Goal: Find contact information: Find contact information

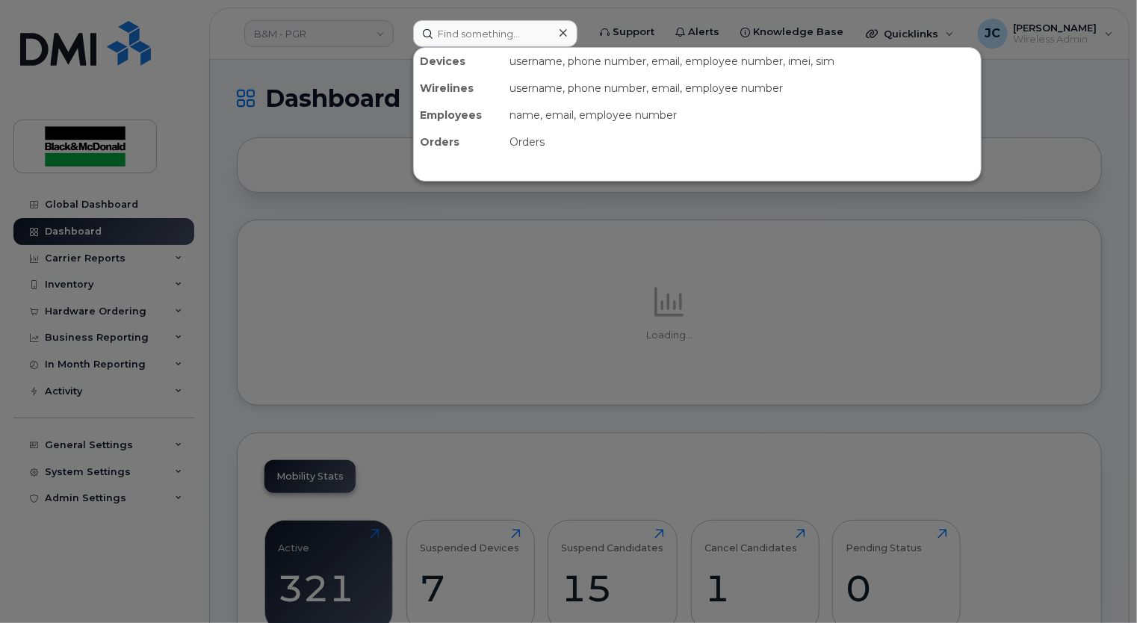
click at [438, 10] on div at bounding box center [568, 311] width 1137 height 623
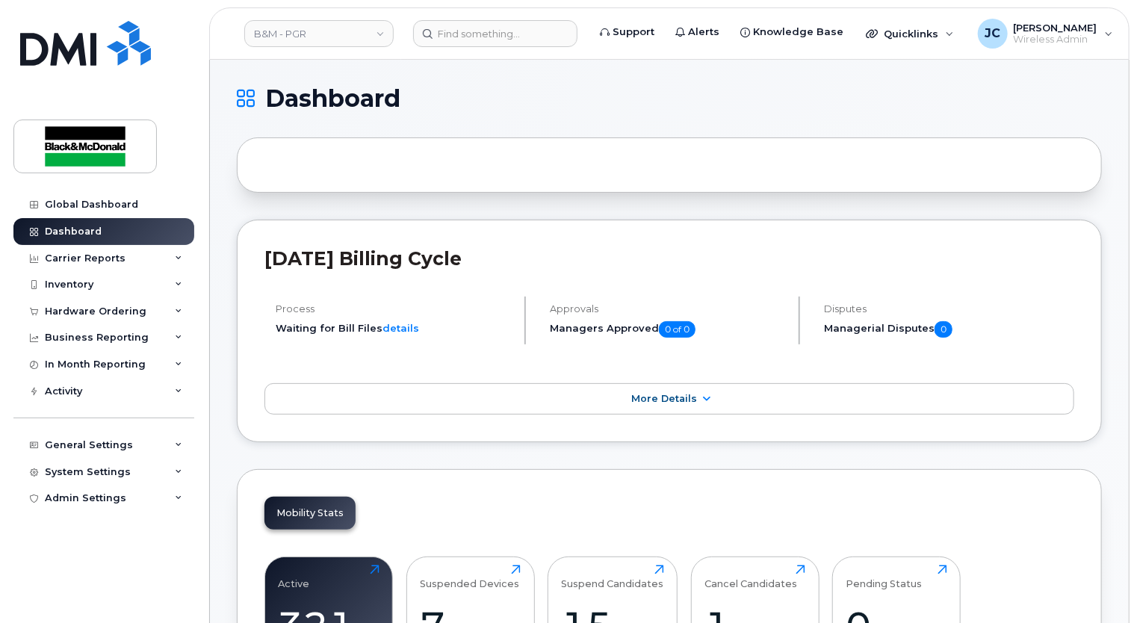
click at [454, 47] on header "B&M - PGR Support Alerts Knowledge Base Quicklinks Suspend / Cancel Device Chan…" at bounding box center [669, 33] width 920 height 52
click at [454, 37] on input at bounding box center [495, 33] width 164 height 27
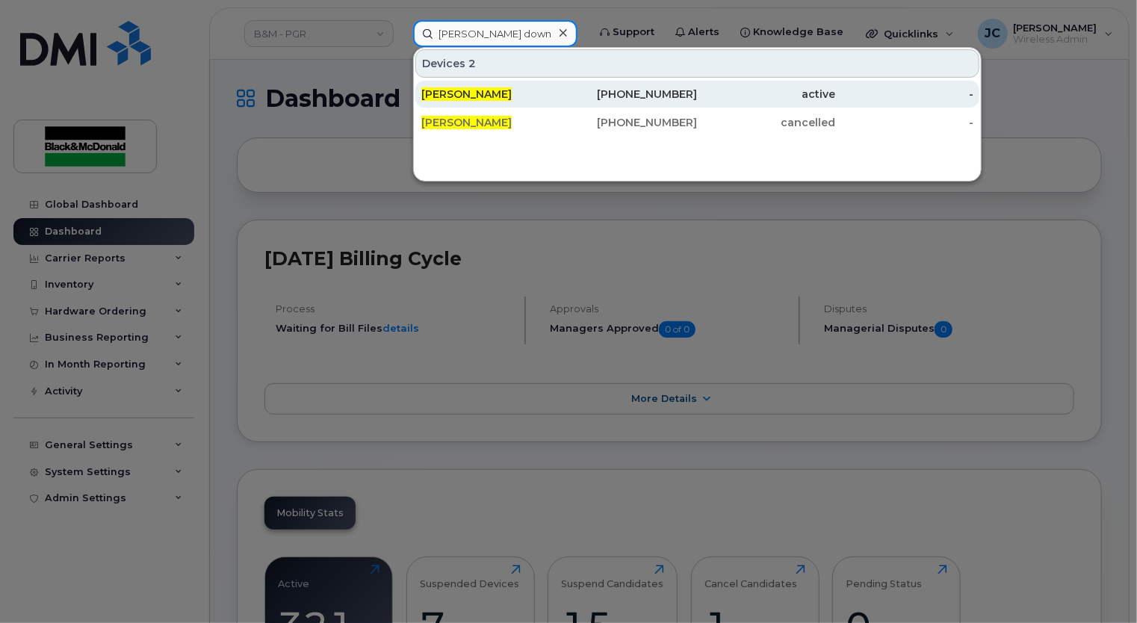
type input "lance down"
click at [651, 94] on div "905-261-6559" at bounding box center [629, 94] width 138 height 15
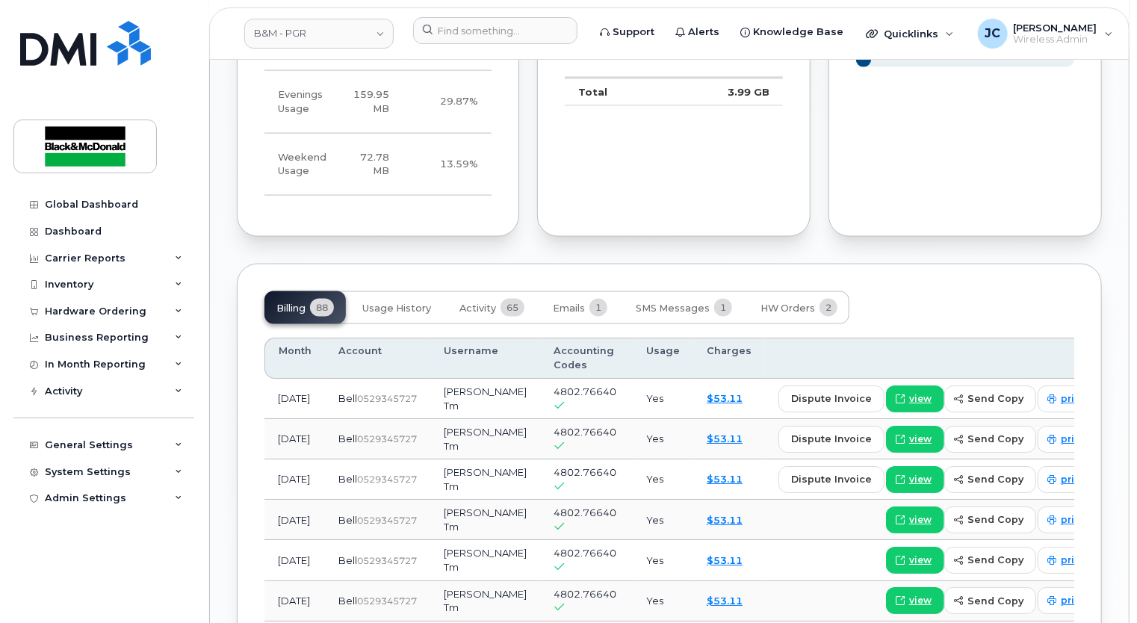
scroll to position [897, 0]
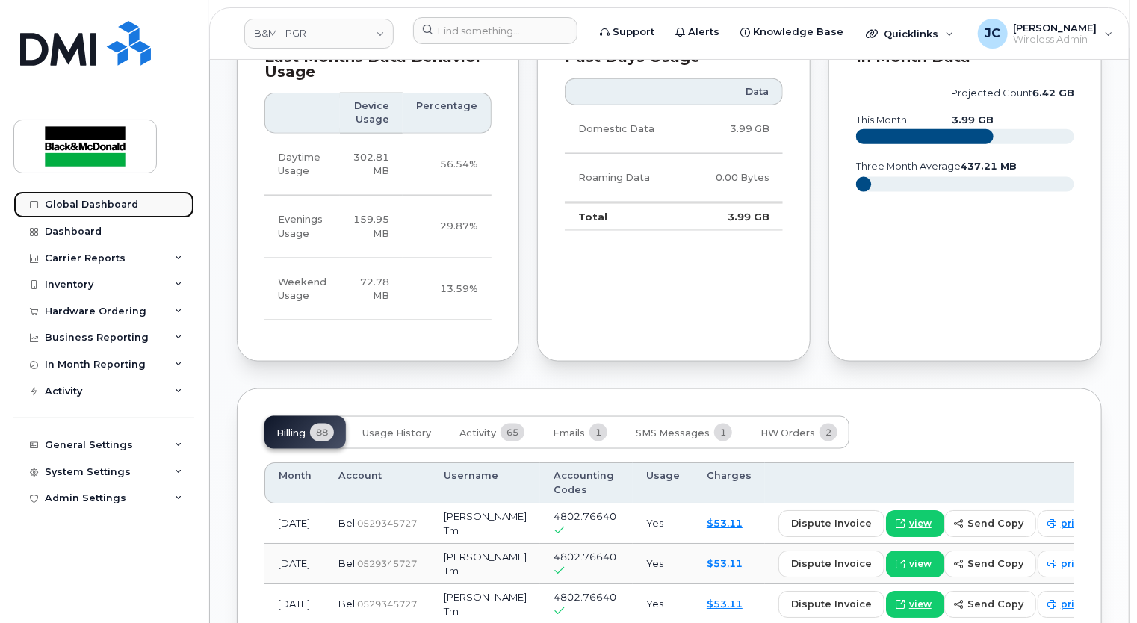
click at [117, 209] on div "Global Dashboard" at bounding box center [91, 205] width 93 height 12
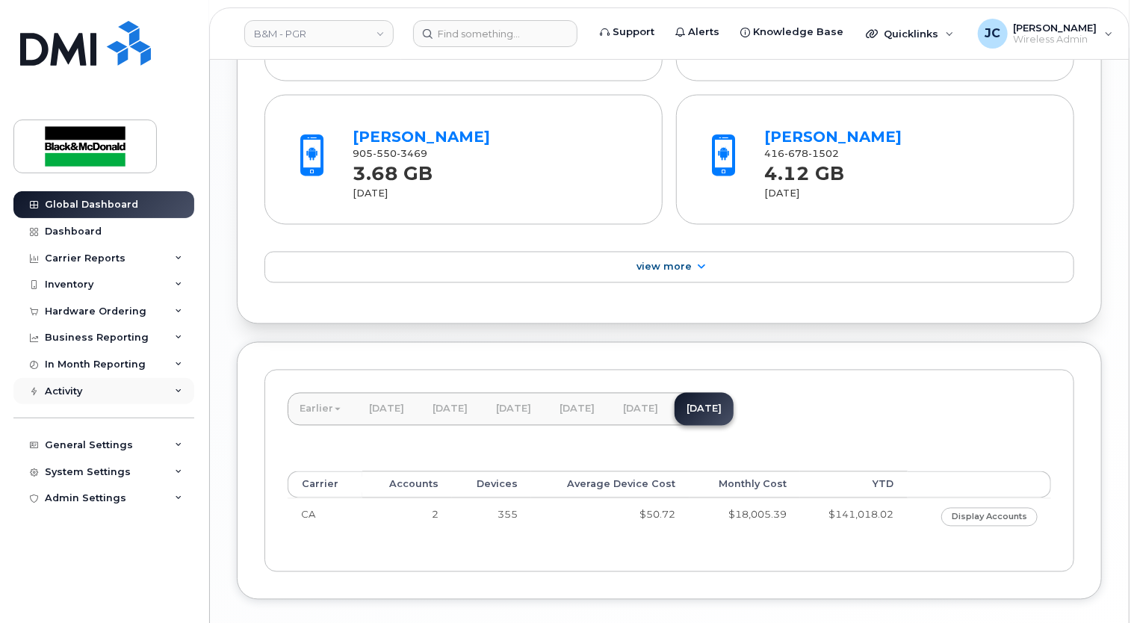
scroll to position [1170, 0]
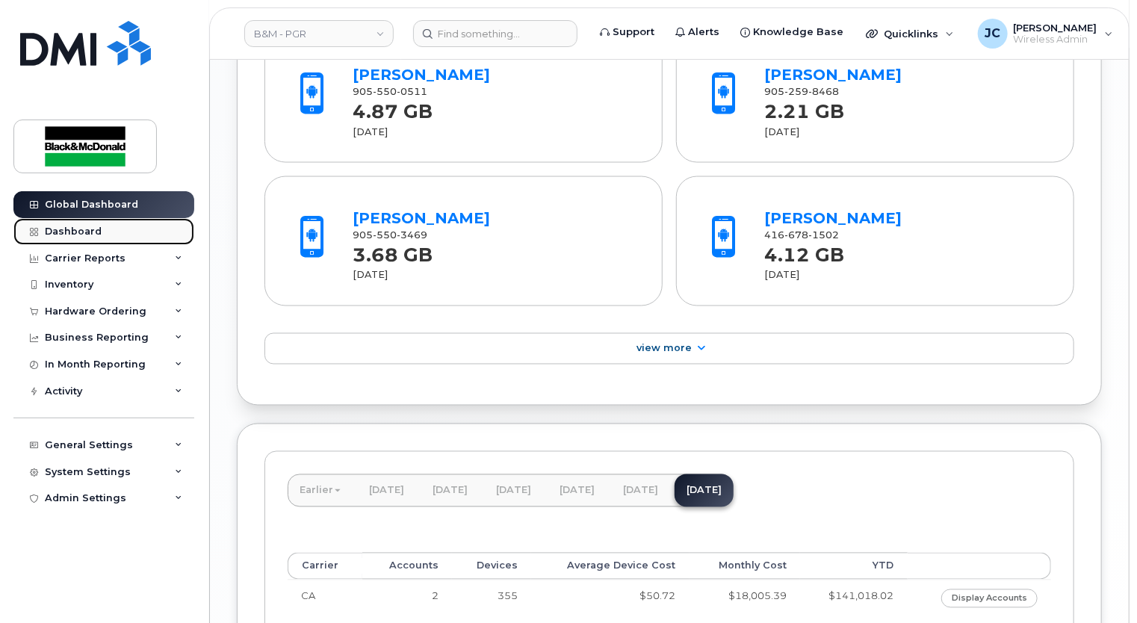
click at [88, 238] on link "Dashboard" at bounding box center [103, 231] width 181 height 27
click at [89, 232] on div "Dashboard" at bounding box center [73, 232] width 57 height 12
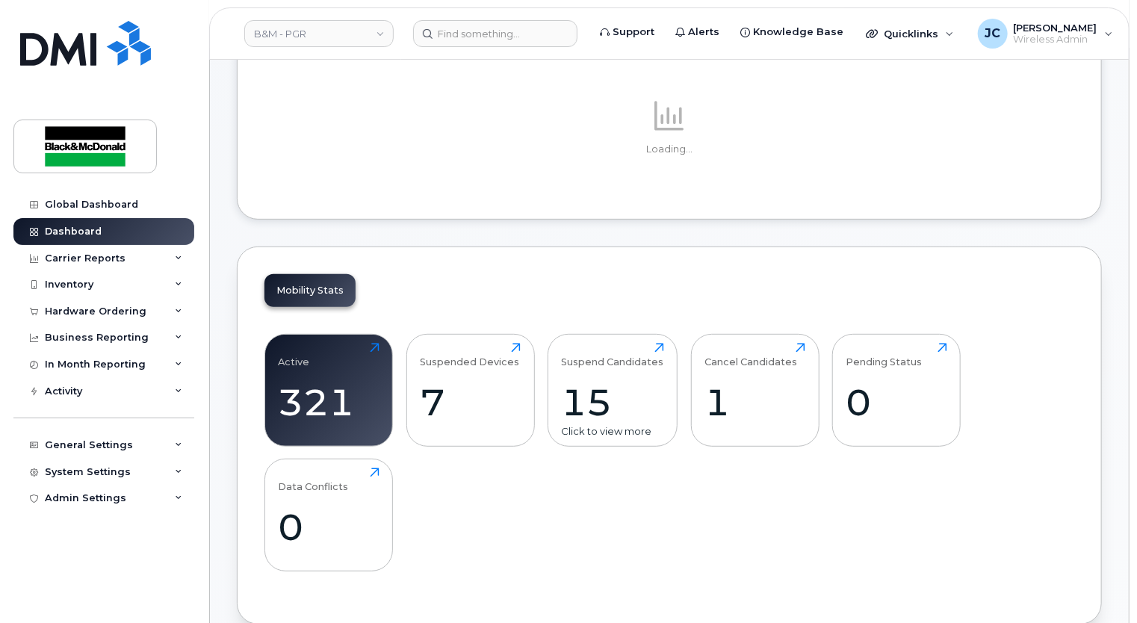
scroll to position [224, 0]
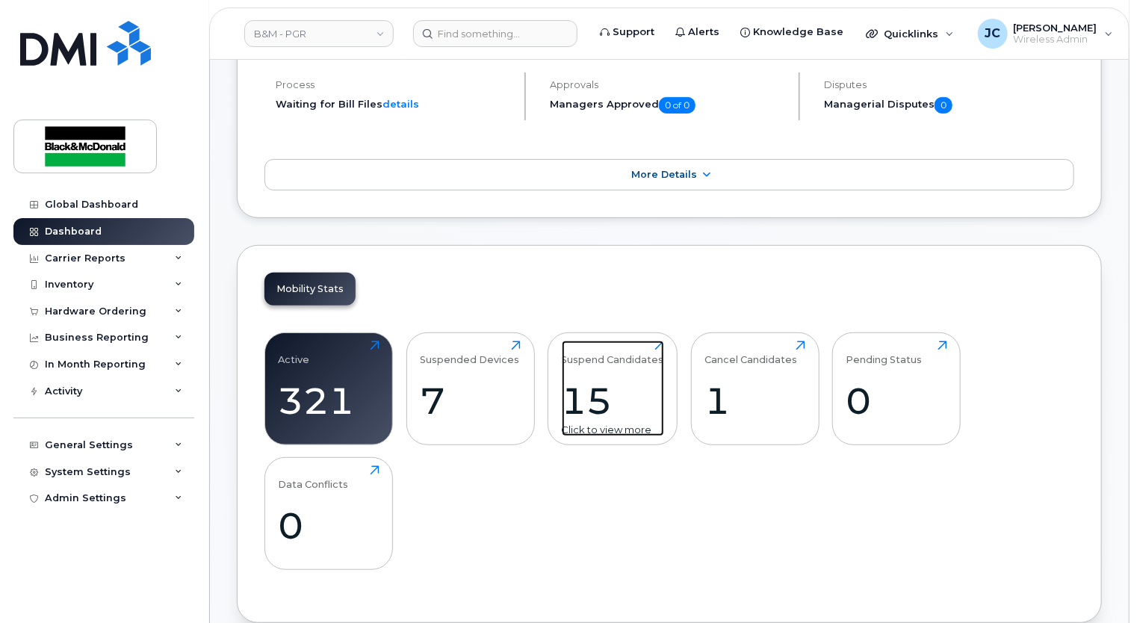
click at [631, 362] on div "Suspend Candidates" at bounding box center [613, 353] width 102 height 25
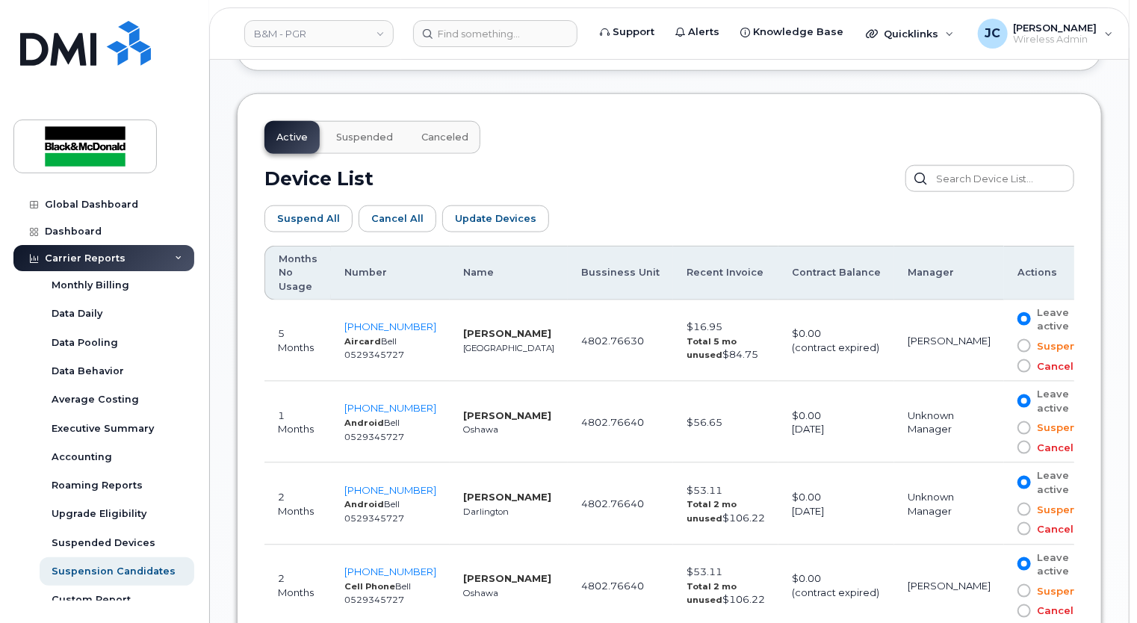
scroll to position [747, 0]
drag, startPoint x: 462, startPoint y: 473, endPoint x: 554, endPoint y: 492, distance: 93.8
click at [554, 492] on td "Vithuran Sandrasekaran Darlington" at bounding box center [509, 502] width 118 height 81
drag, startPoint x: 554, startPoint y: 492, endPoint x: 451, endPoint y: 471, distance: 104.3
click at [451, 471] on td "Vithuran Sandrasekaran Darlington" at bounding box center [509, 502] width 118 height 81
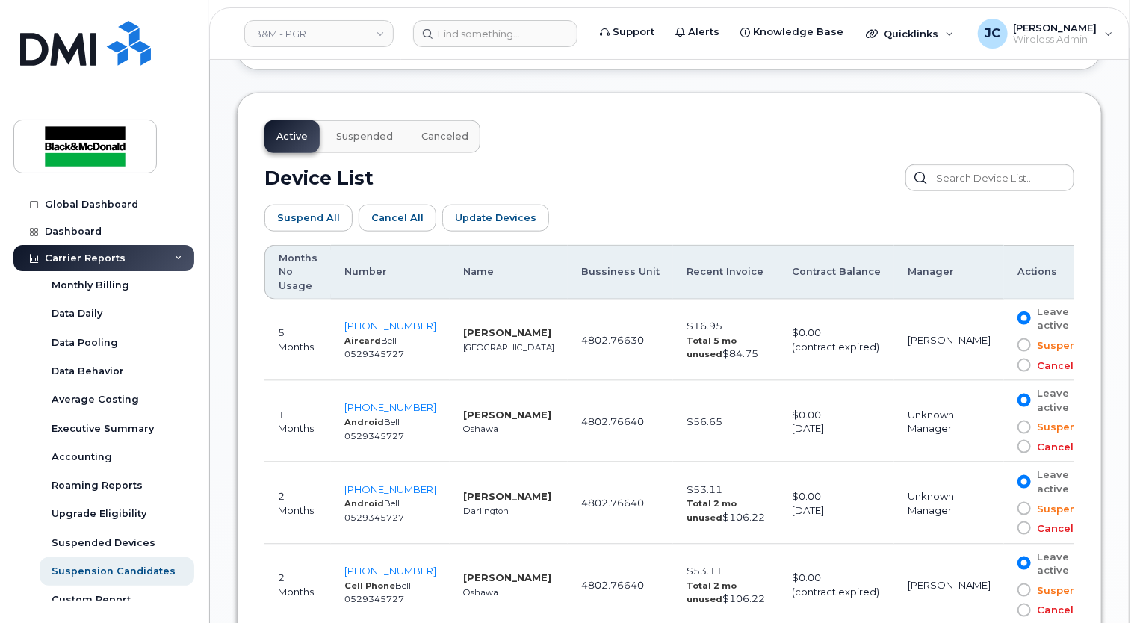
drag, startPoint x: 451, startPoint y: 471, endPoint x: 532, endPoint y: 494, distance: 83.7
click at [532, 494] on td "Vithuran Sandrasekaran Darlington" at bounding box center [509, 502] width 118 height 81
drag, startPoint x: 532, startPoint y: 494, endPoint x: 494, endPoint y: 483, distance: 39.7
copy strong "Vithuran Sandrasekaran"
click at [932, 381] on td "Unknown Manager" at bounding box center [949, 421] width 110 height 81
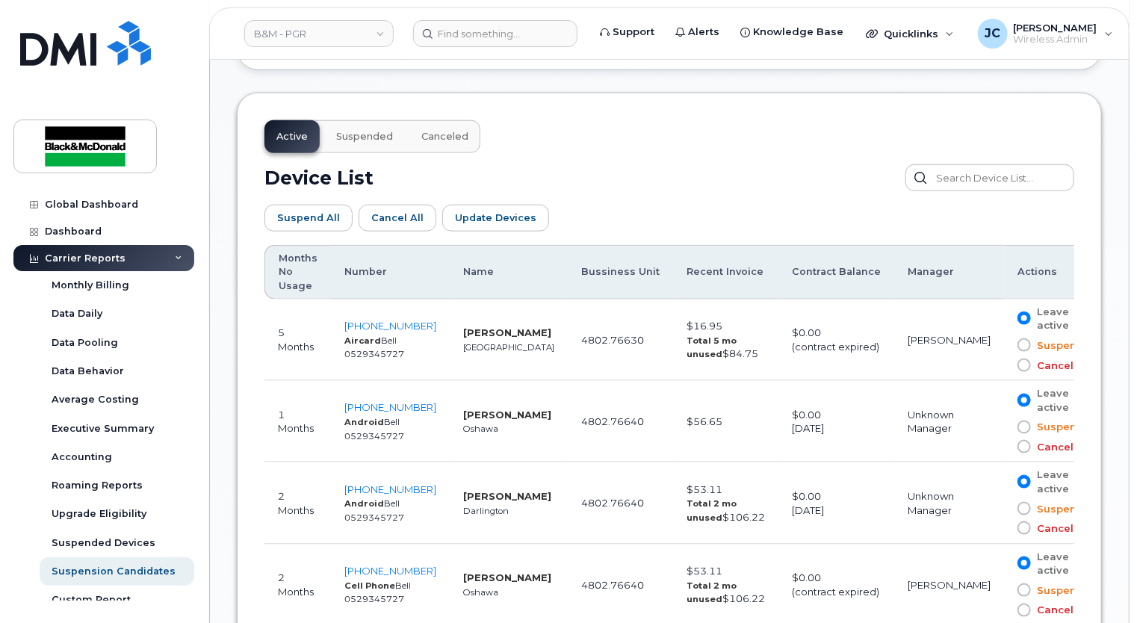
click at [941, 415] on td "Unknown Manager" at bounding box center [949, 421] width 110 height 81
drag, startPoint x: 447, startPoint y: 474, endPoint x: 545, endPoint y: 486, distance: 98.6
click at [545, 486] on td "Vithuran Sandrasekaran Darlington" at bounding box center [509, 502] width 118 height 81
drag, startPoint x: 545, startPoint y: 486, endPoint x: 474, endPoint y: 475, distance: 71.7
copy strong "Vithuran Sandrasekaran"
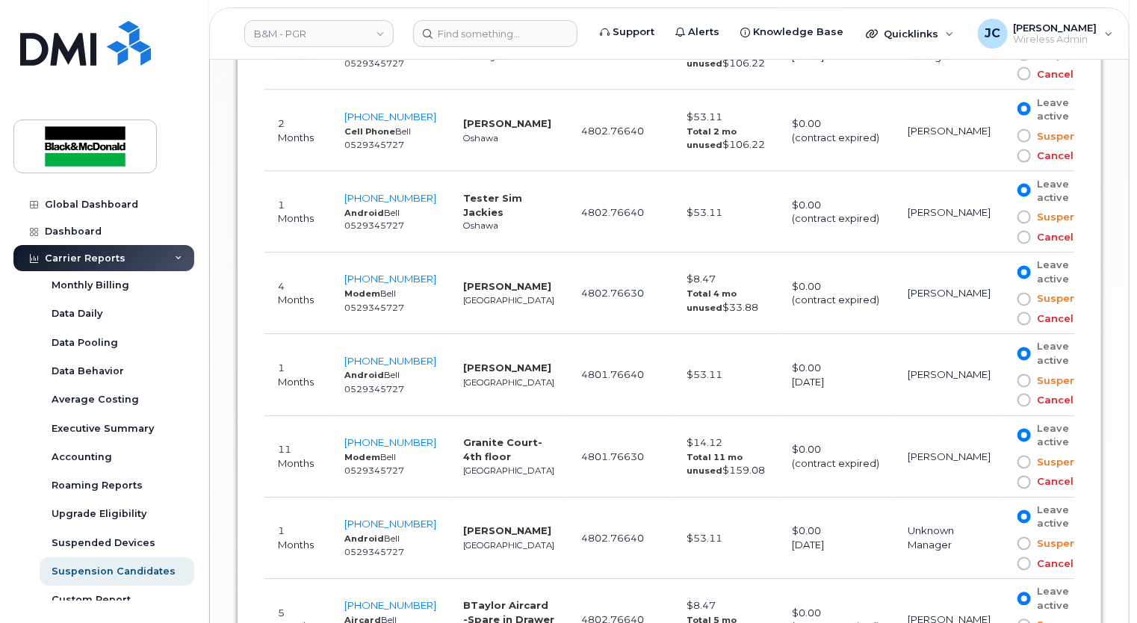
scroll to position [1121, 0]
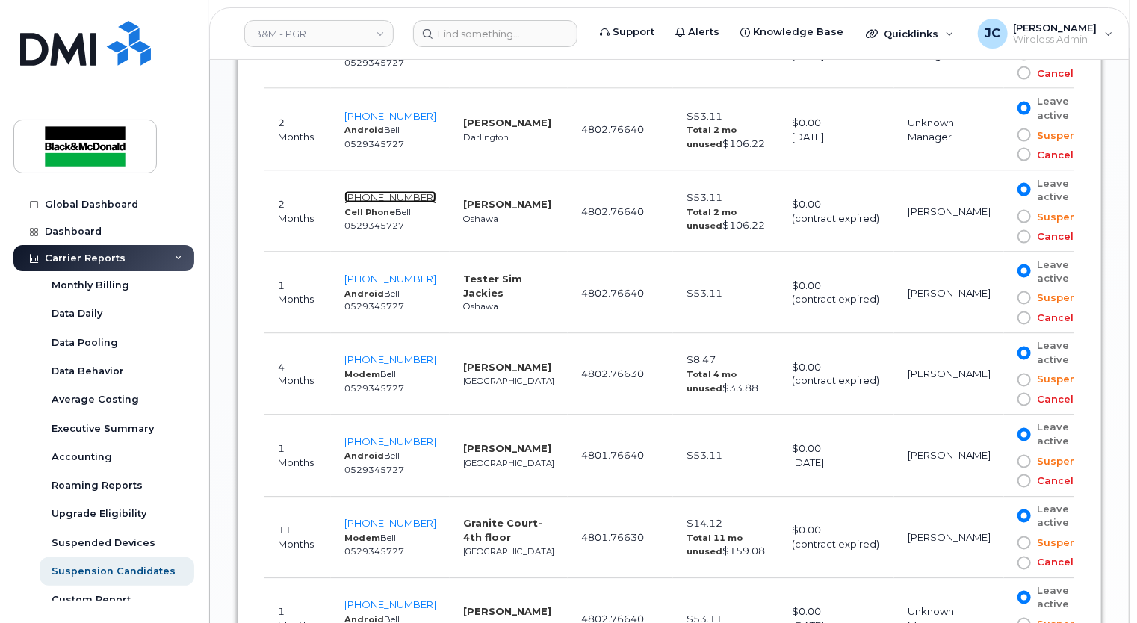
click at [403, 191] on span "289-385-6478" at bounding box center [390, 197] width 92 height 12
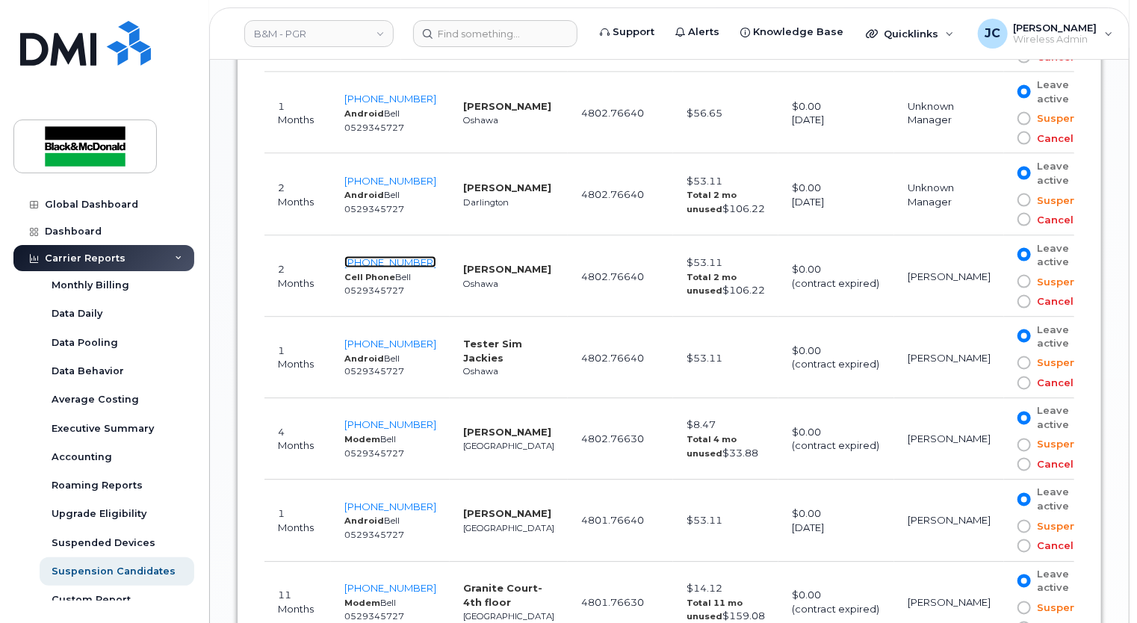
scroll to position [920, 0]
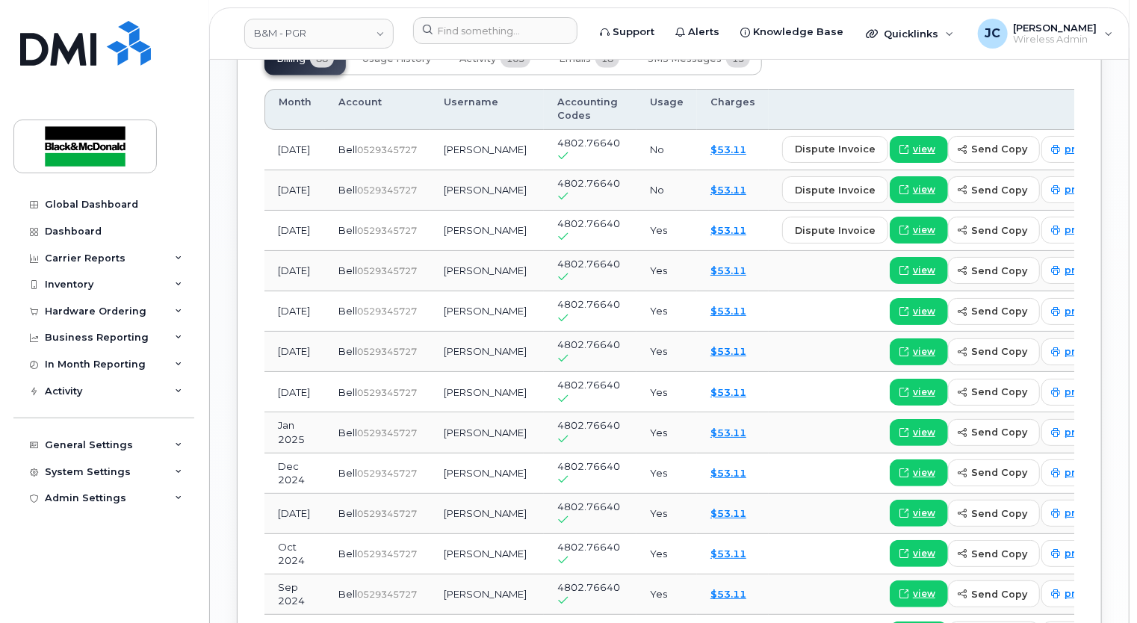
scroll to position [1270, 0]
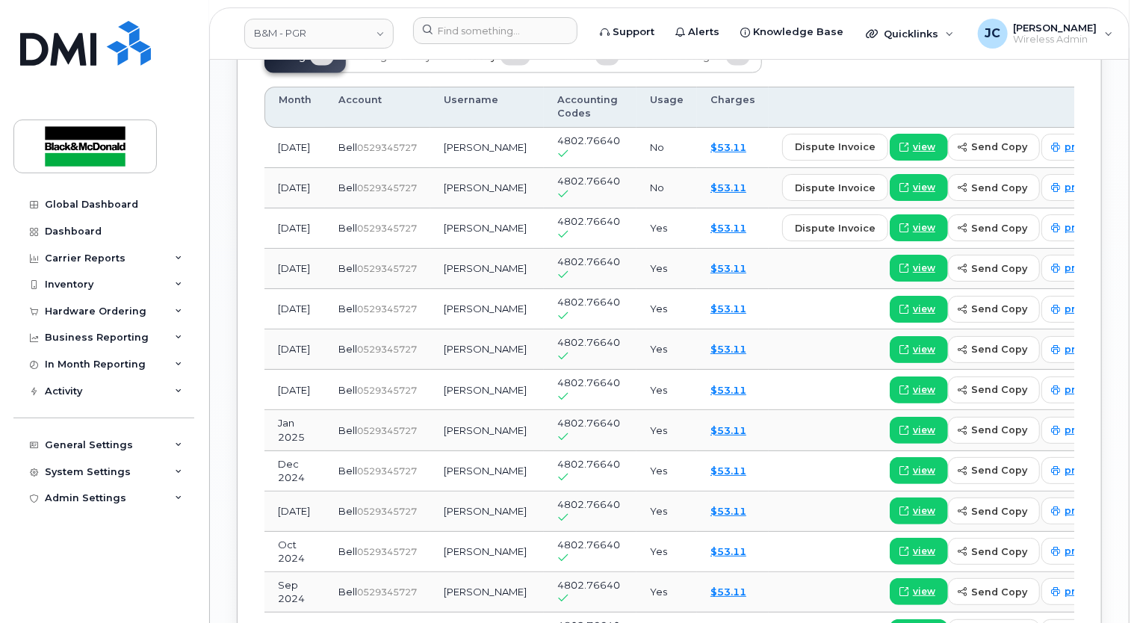
click at [480, 63] on span "Activity" at bounding box center [477, 57] width 37 height 12
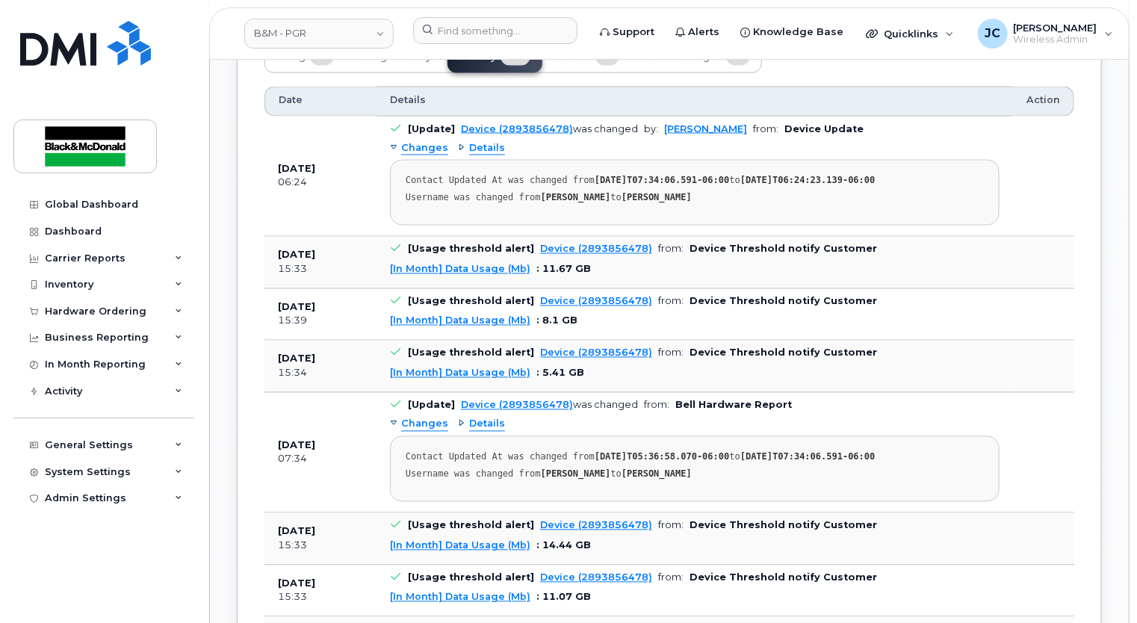
click at [477, 155] on span "Details" at bounding box center [487, 148] width 36 height 14
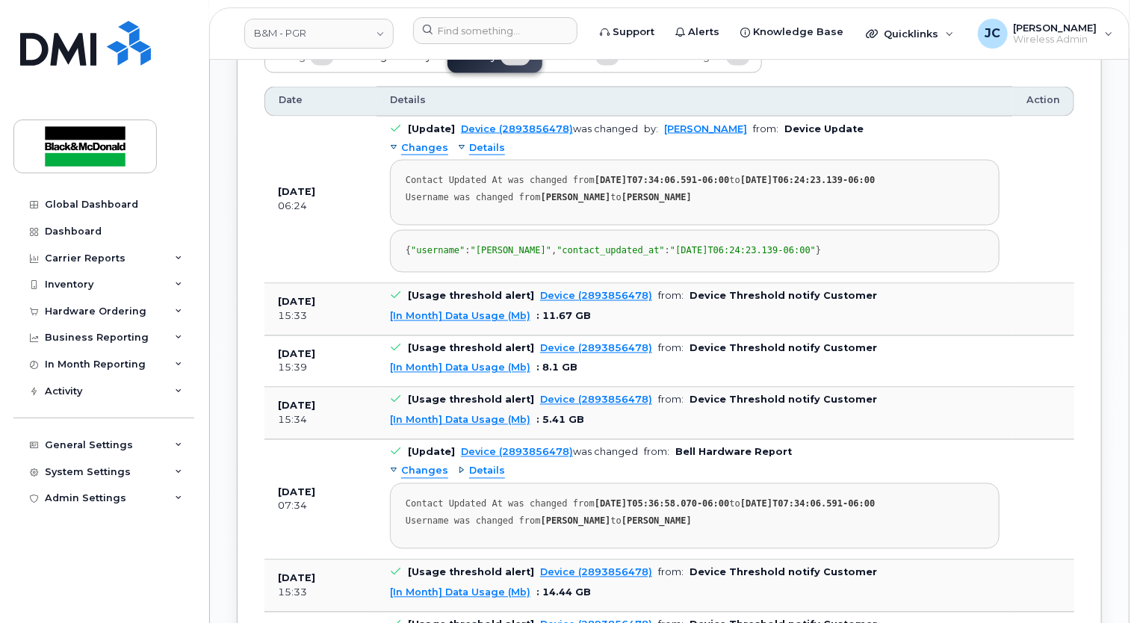
click at [426, 63] on span "Usage History" at bounding box center [396, 57] width 69 height 12
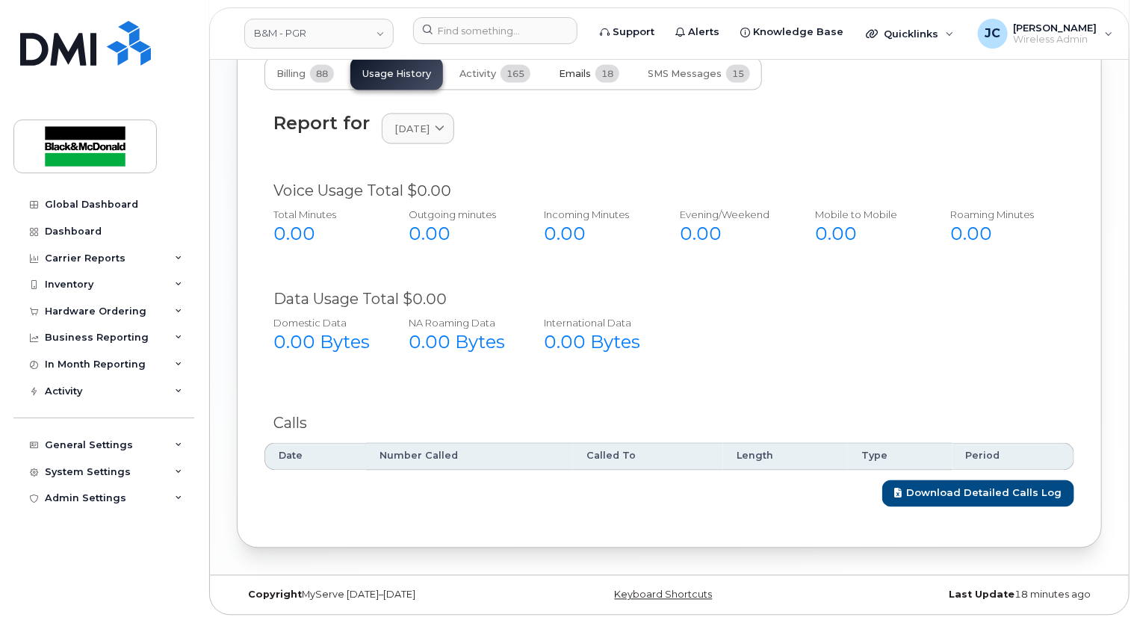
click at [579, 79] on span "Emails" at bounding box center [575, 74] width 32 height 12
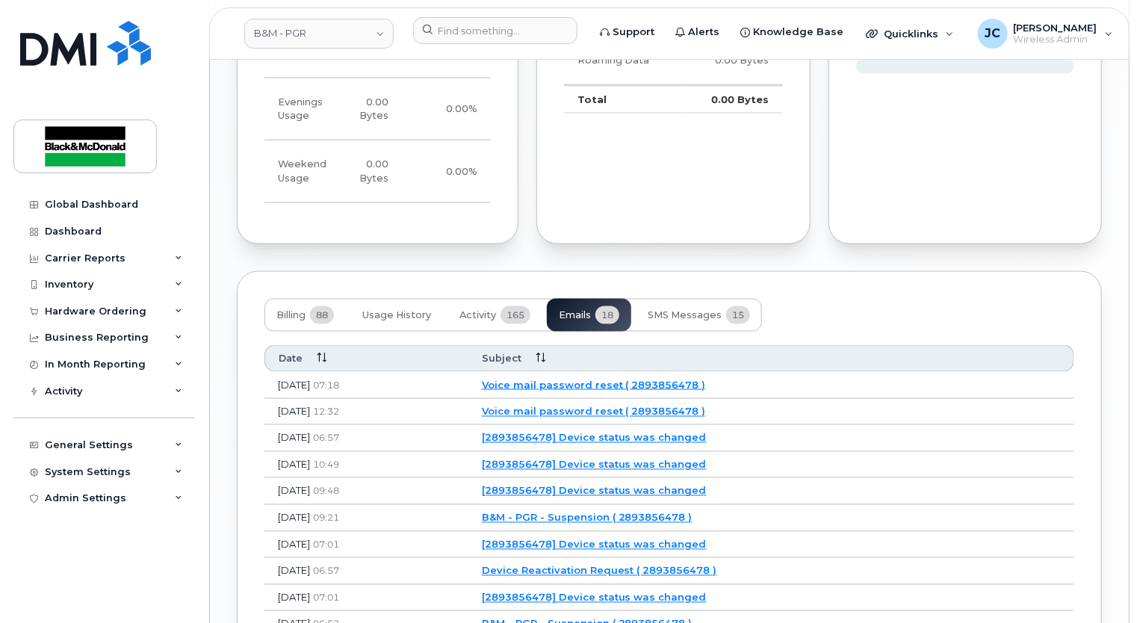
scroll to position [1046, 0]
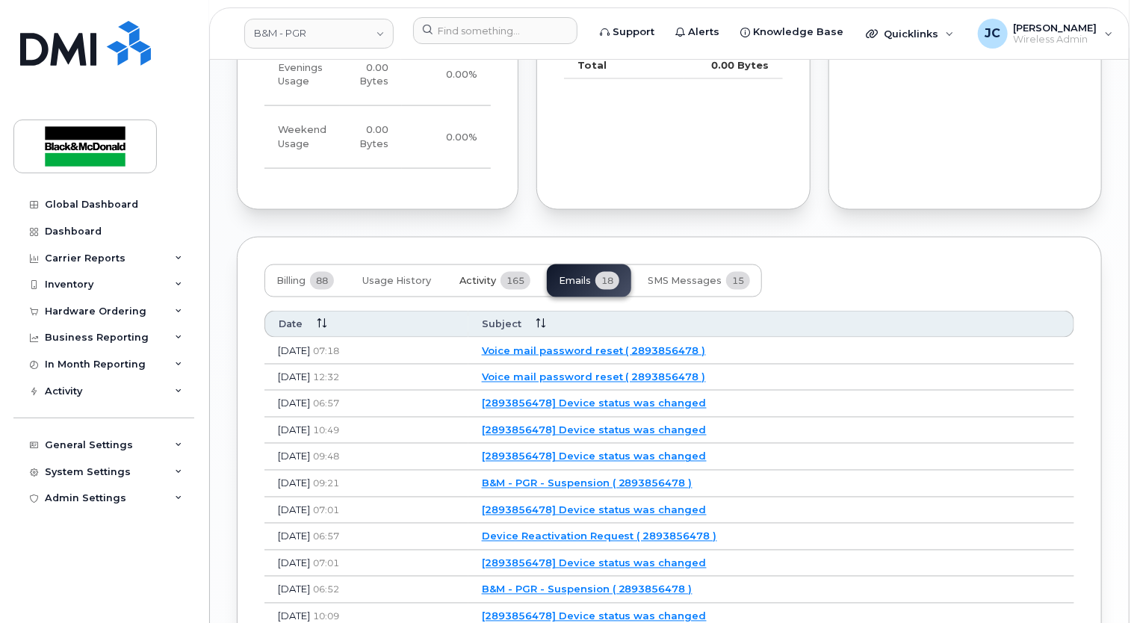
click at [478, 287] on span "Activity" at bounding box center [477, 281] width 37 height 12
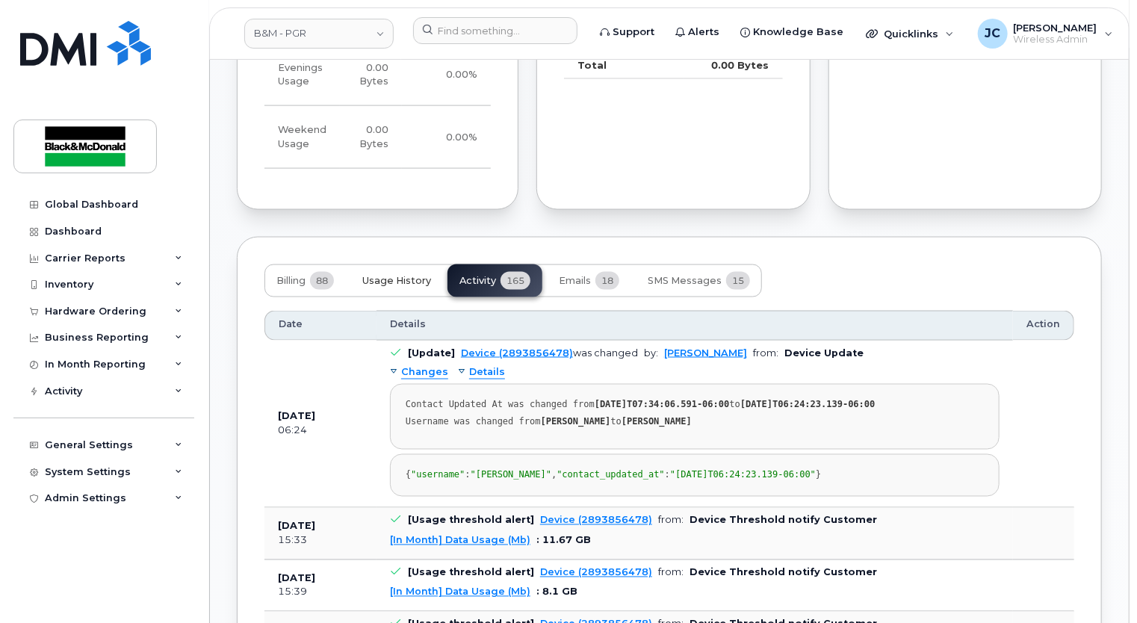
click at [414, 287] on span "Usage History" at bounding box center [396, 281] width 69 height 12
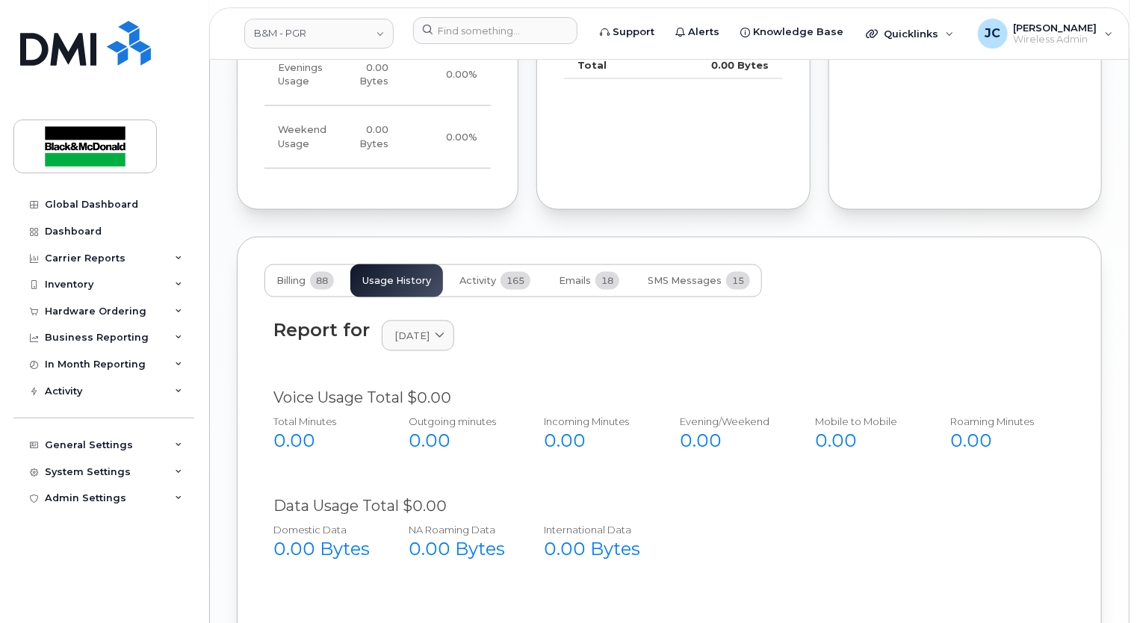
scroll to position [1195, 0]
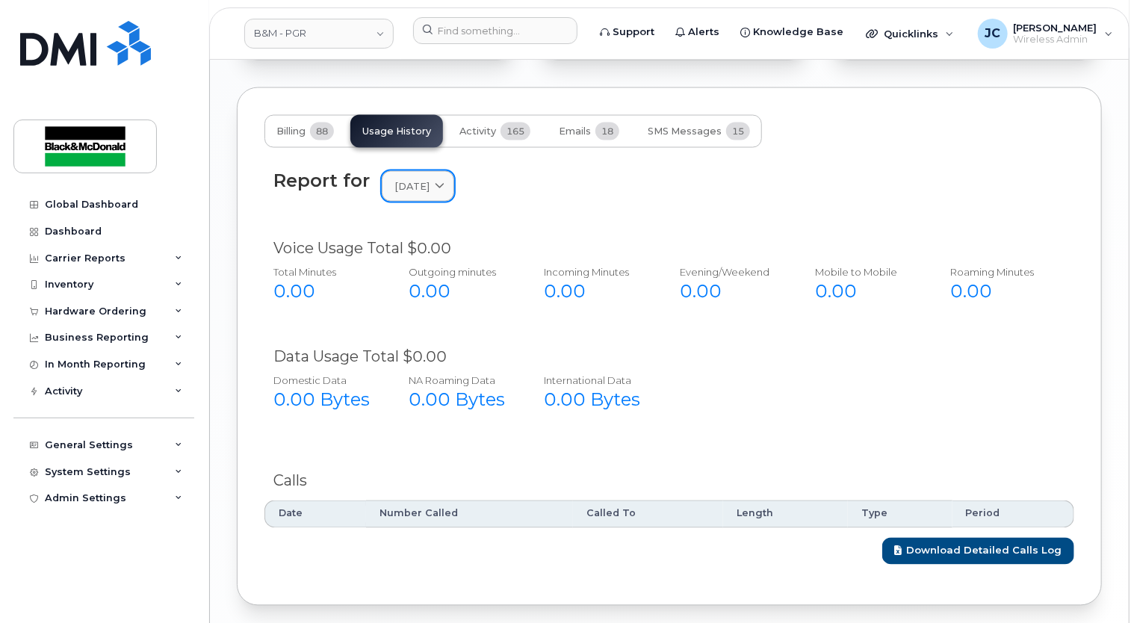
click at [445, 191] on icon at bounding box center [440, 187] width 10 height 10
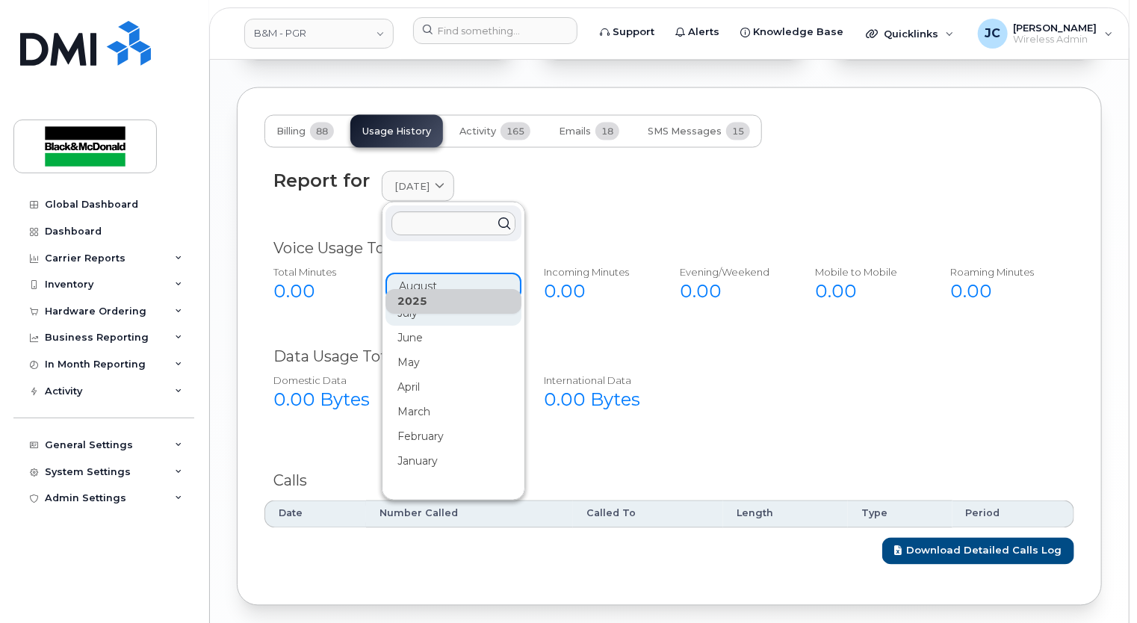
click at [417, 326] on div "July" at bounding box center [454, 313] width 136 height 25
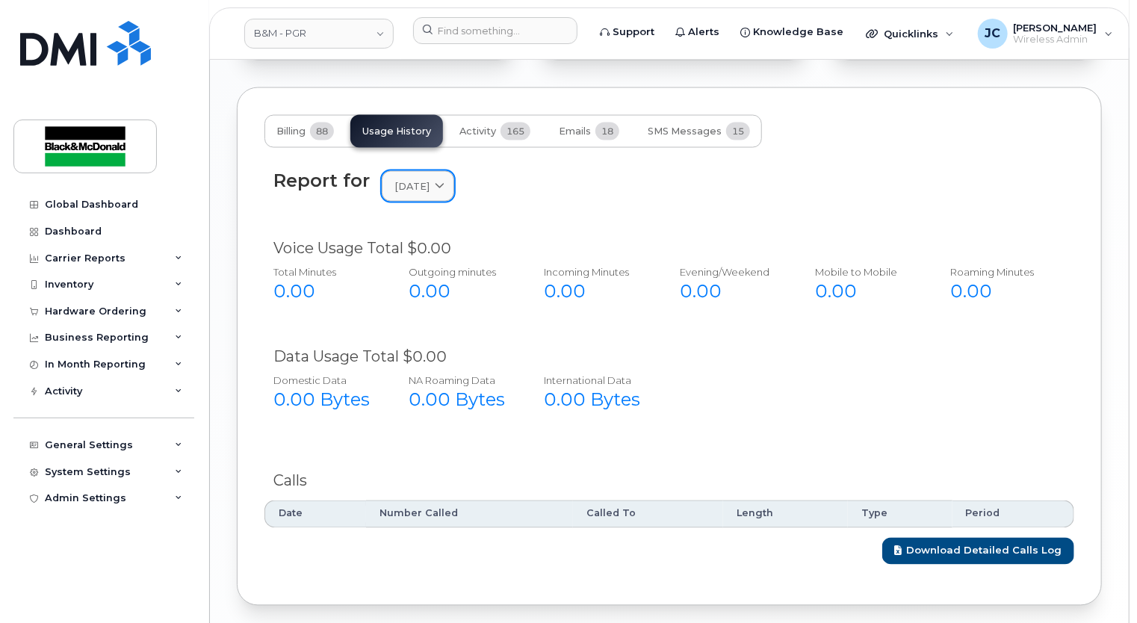
click at [445, 191] on icon at bounding box center [440, 187] width 10 height 10
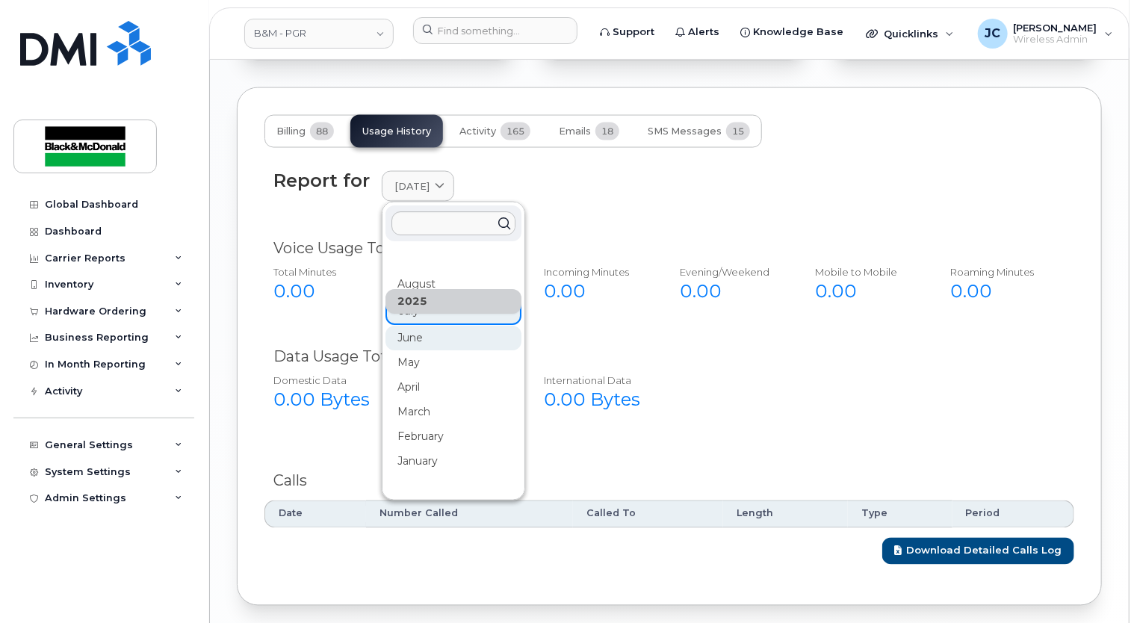
click at [412, 350] on div "June" at bounding box center [454, 338] width 136 height 25
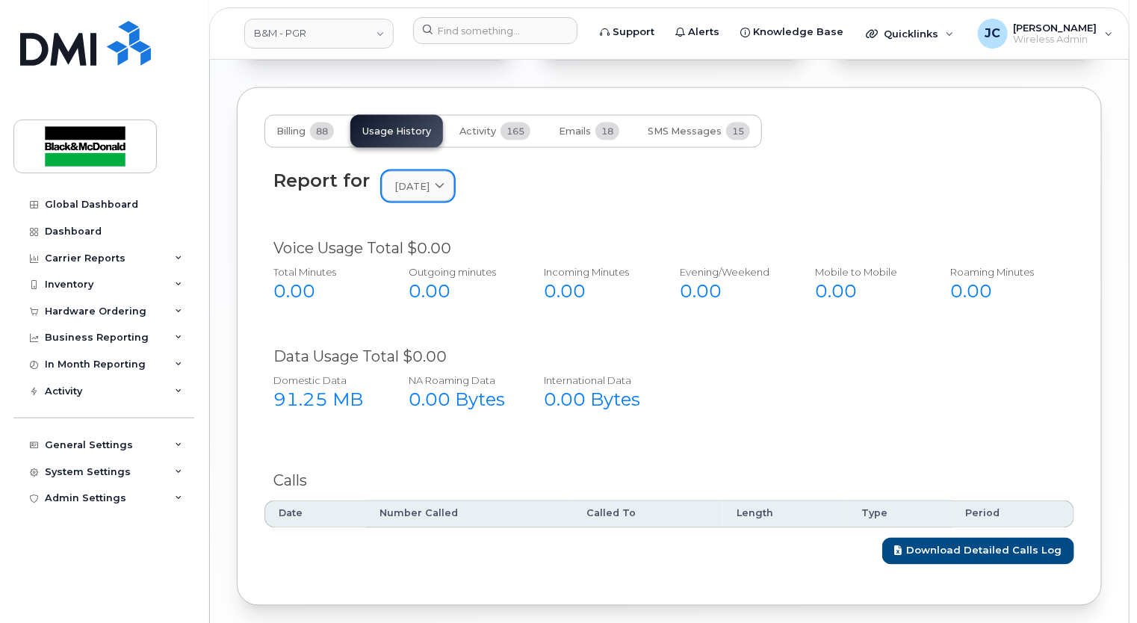
click at [445, 191] on icon at bounding box center [440, 187] width 10 height 10
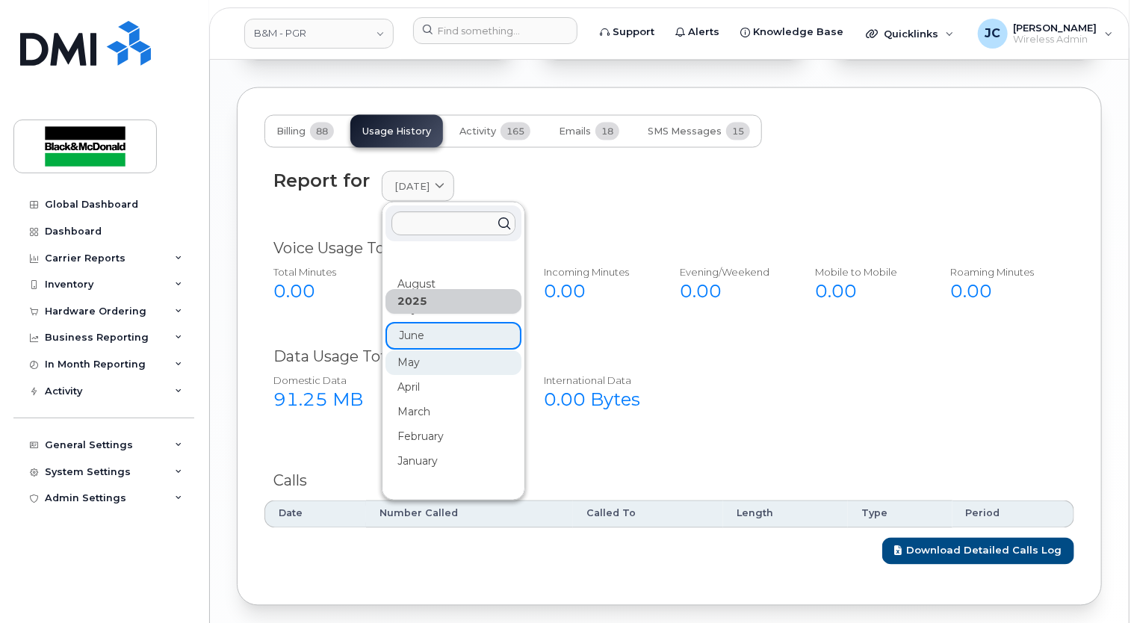
click at [426, 375] on div "May" at bounding box center [454, 362] width 136 height 25
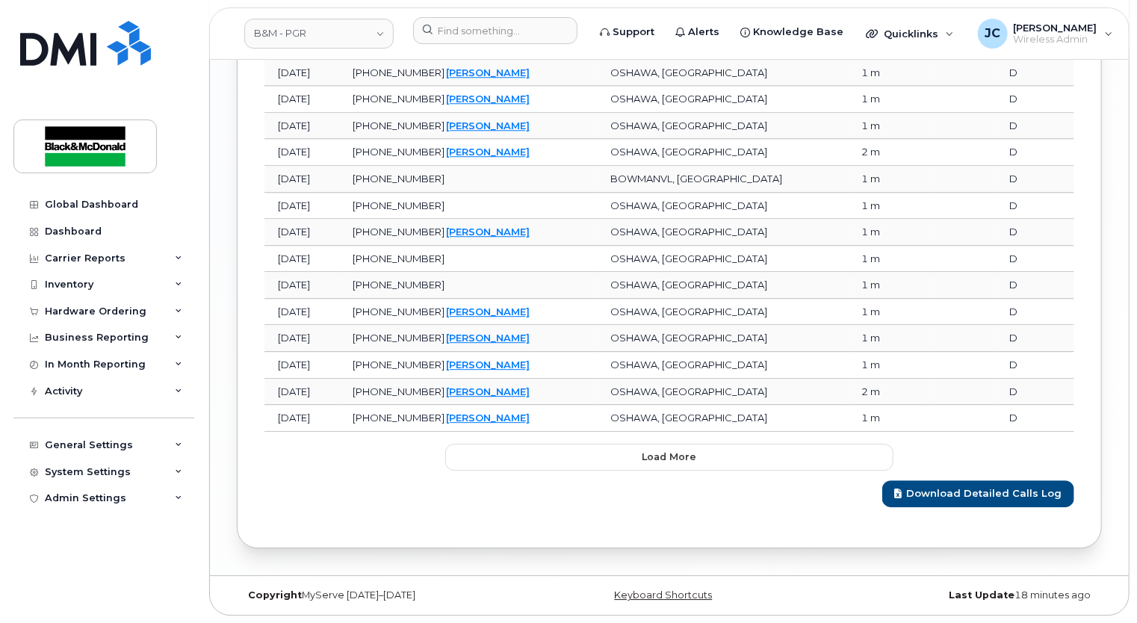
scroll to position [1980, 0]
click at [654, 459] on span "Load more" at bounding box center [670, 457] width 55 height 14
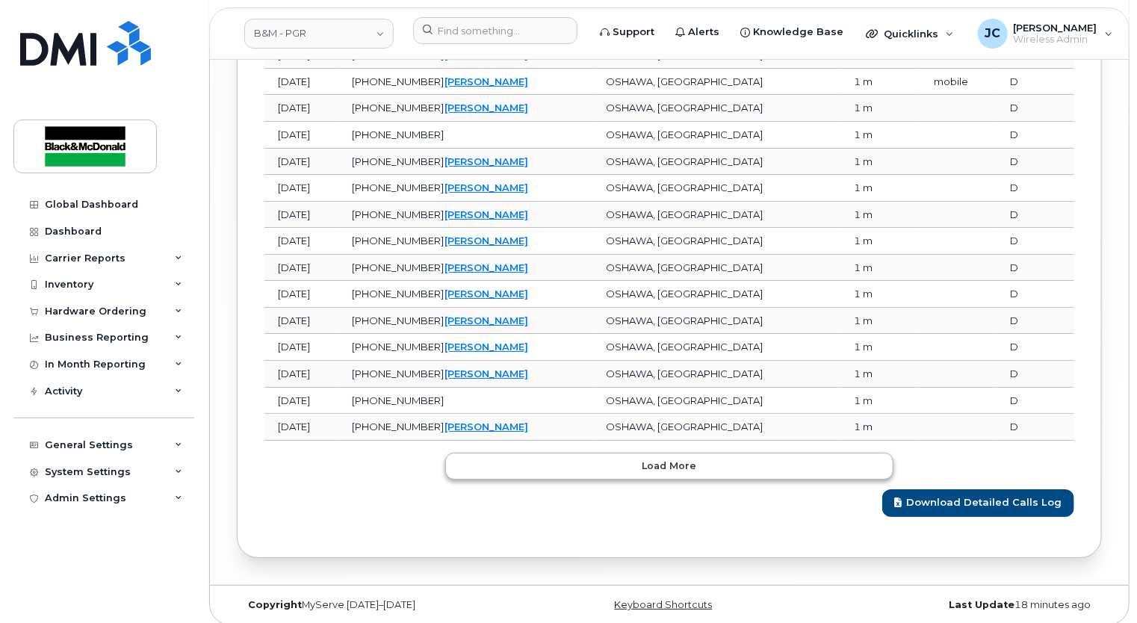
scroll to position [2640, 0]
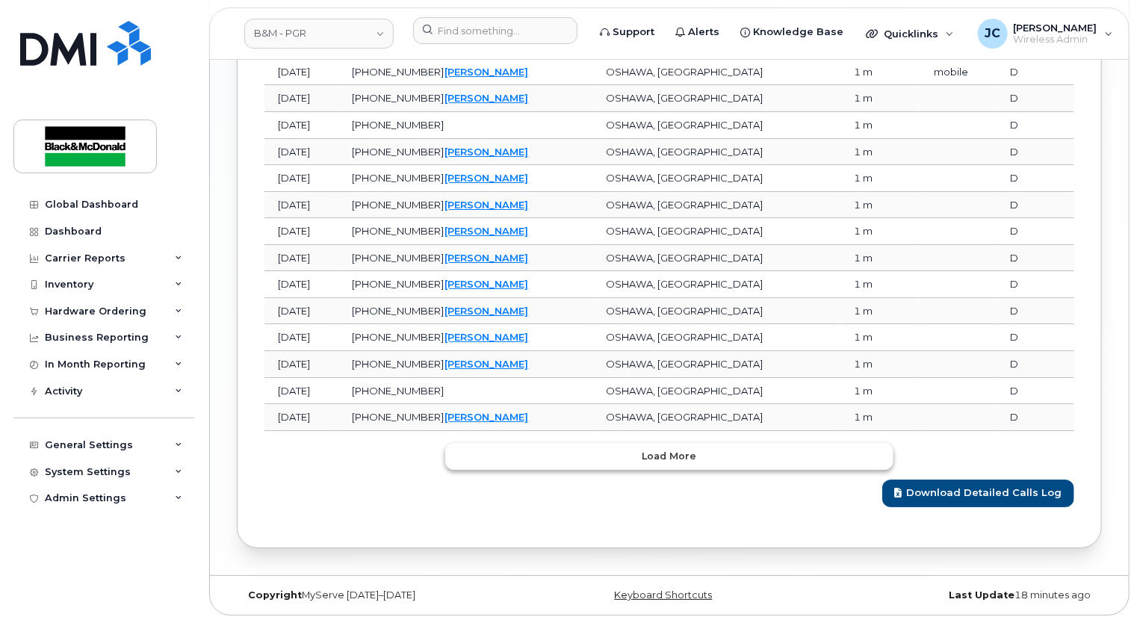
click at [734, 460] on button "Load more" at bounding box center [669, 456] width 448 height 27
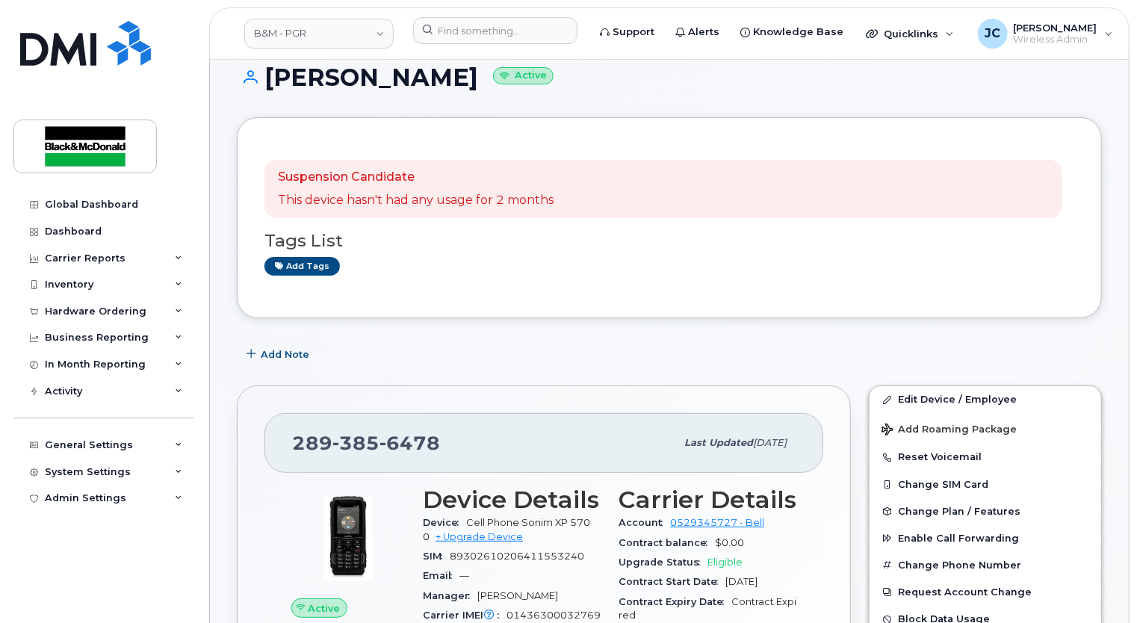
scroll to position [0, 0]
